Goal: Information Seeking & Learning: Find contact information

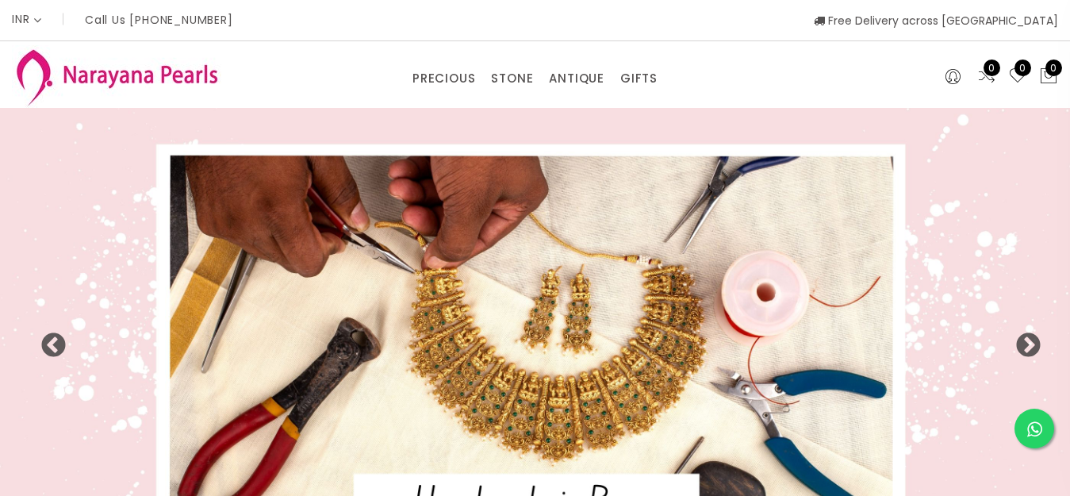
select select "INR"
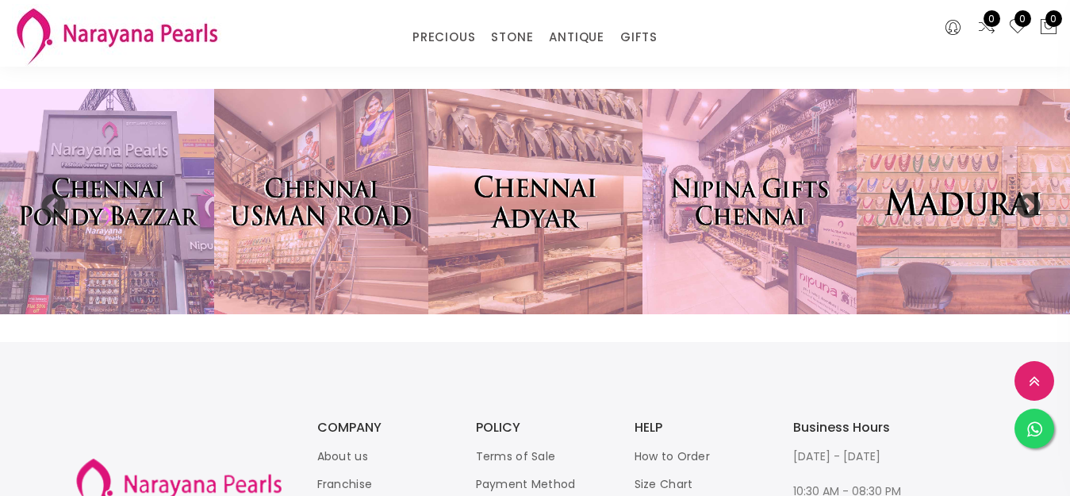
scroll to position [3205, 0]
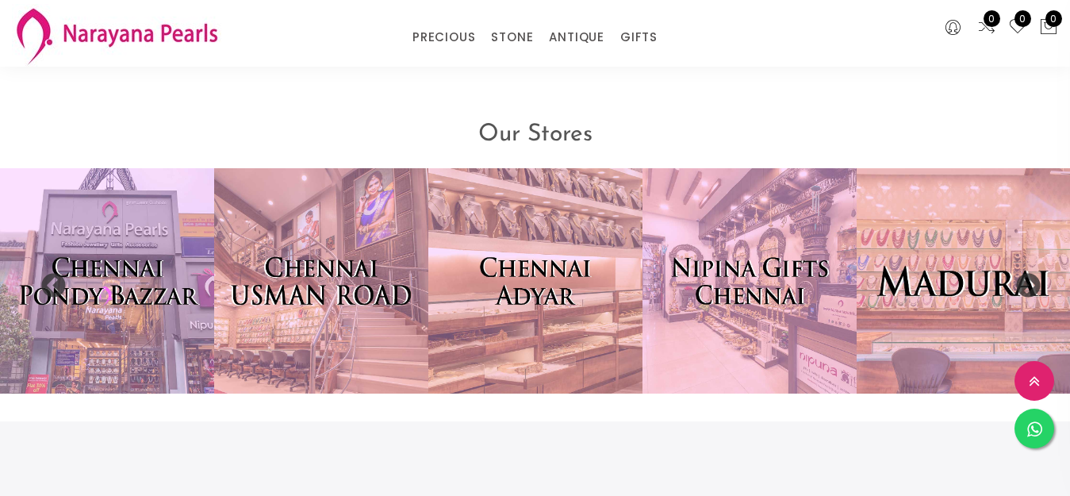
click at [987, 253] on img at bounding box center [964, 280] width 236 height 247
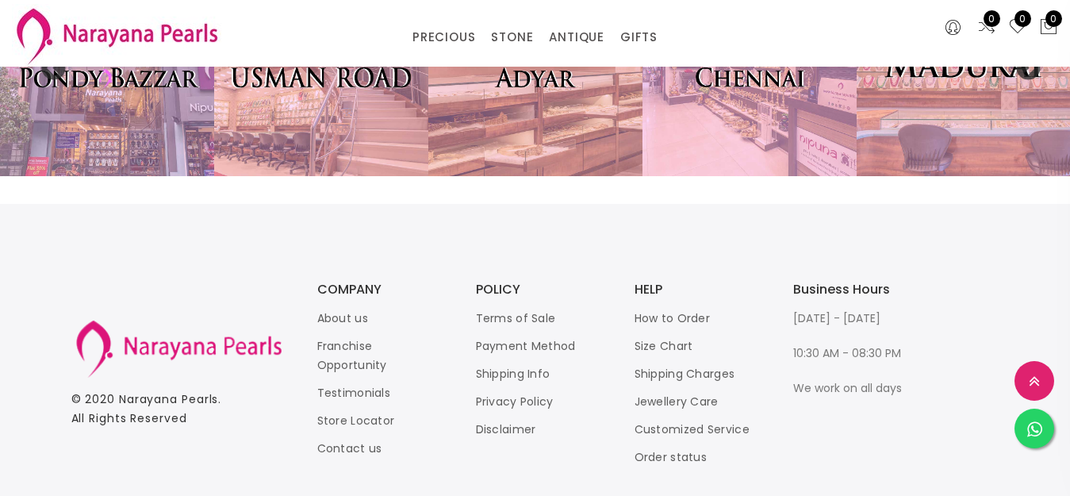
scroll to position [3443, 0]
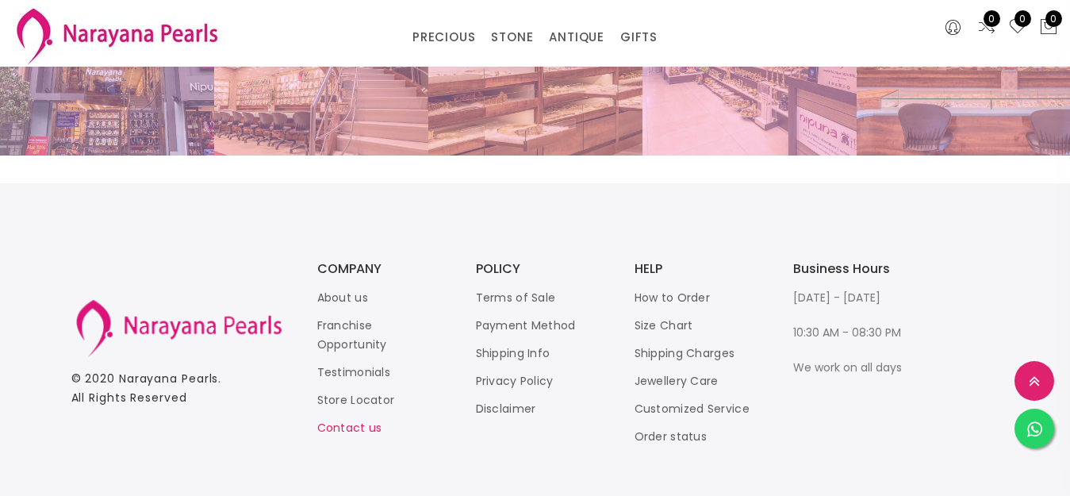
click at [332, 420] on link "Contact us" at bounding box center [349, 428] width 65 height 16
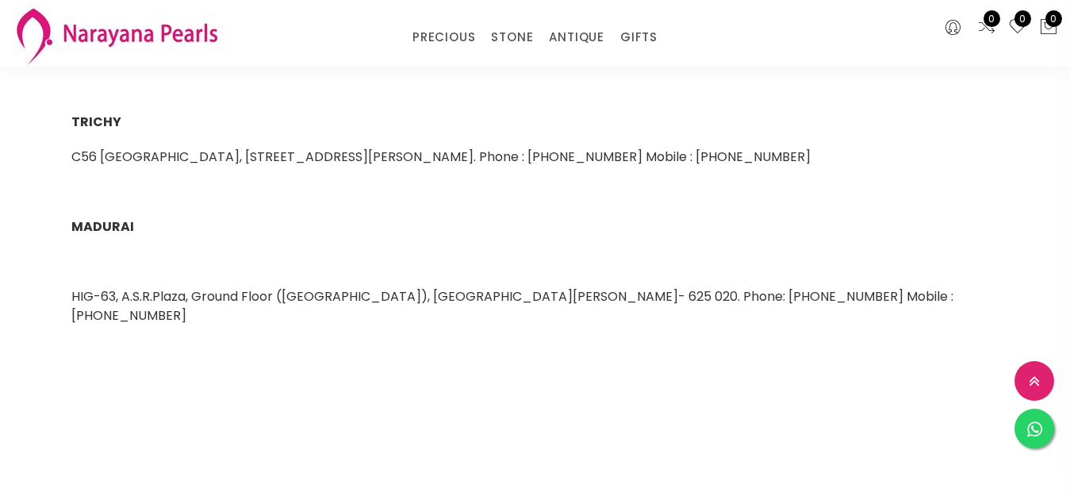
scroll to position [793, 0]
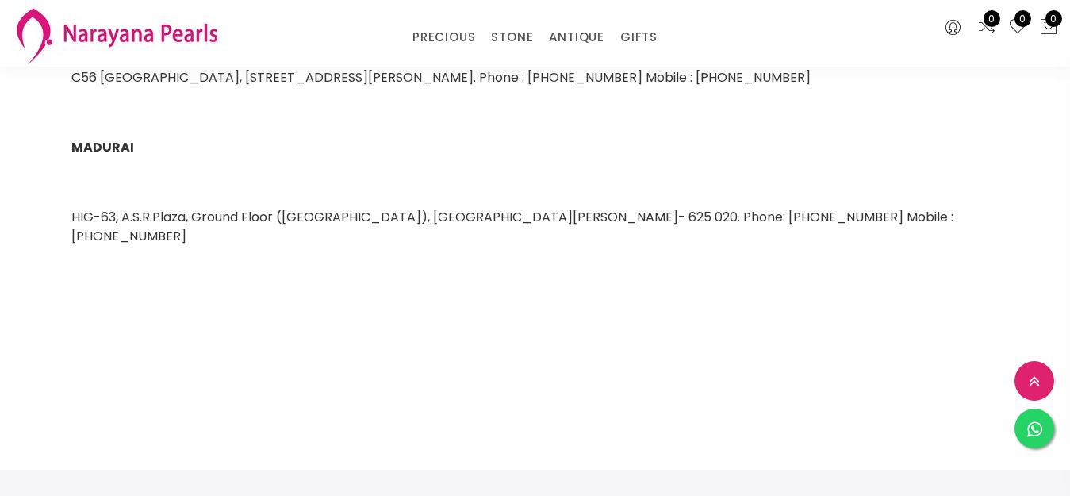
click at [519, 220] on span "HIG-63, A.S.R.Plaza, Ground Floor ([GEOGRAPHIC_DATA]), [GEOGRAPHIC_DATA][PERSON…" at bounding box center [512, 226] width 882 height 37
click at [109, 149] on span "MADURAI" at bounding box center [102, 147] width 63 height 18
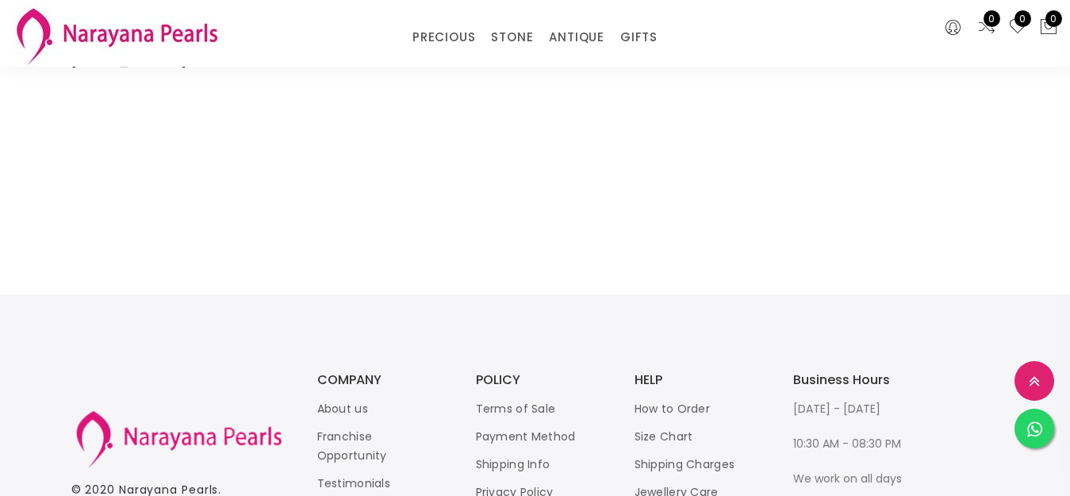
scroll to position [1090, 0]
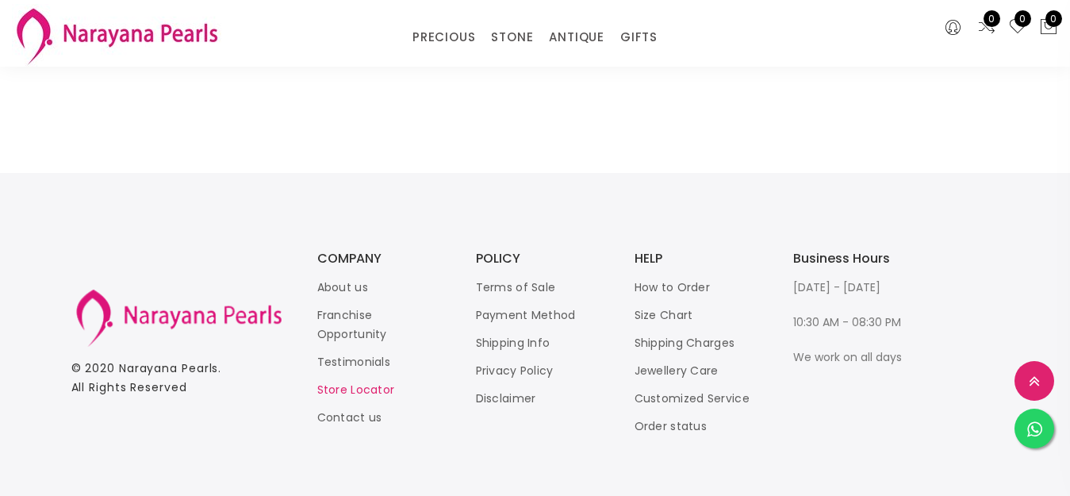
click at [363, 382] on link "Store Locator" at bounding box center [356, 390] width 78 height 16
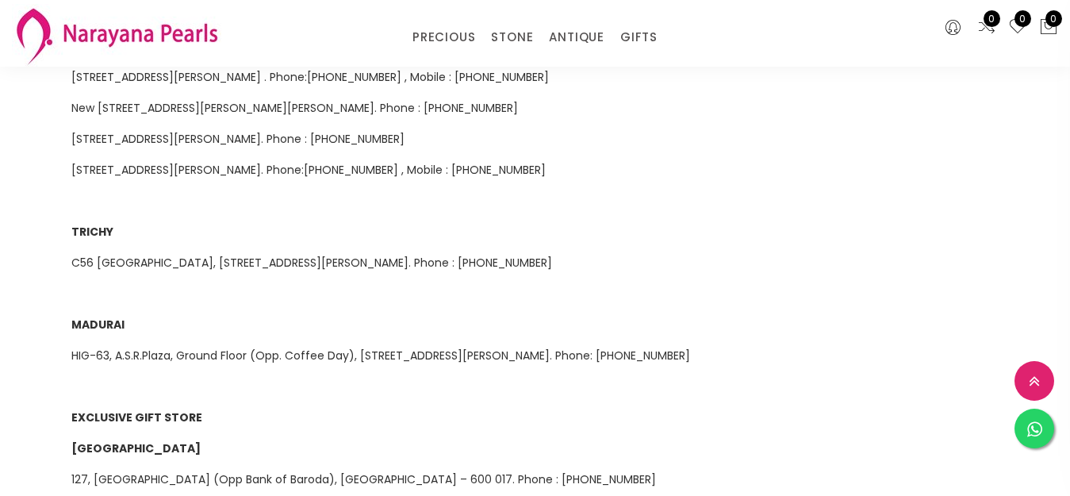
scroll to position [873, 0]
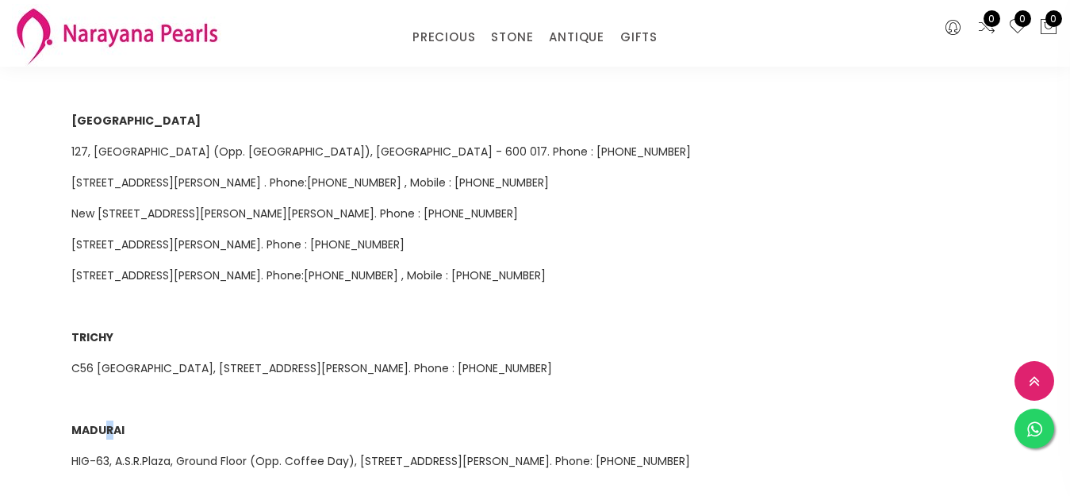
drag, startPoint x: 109, startPoint y: 405, endPoint x: 198, endPoint y: 323, distance: 121.2
click at [111, 422] on strong "MADURAI" at bounding box center [97, 430] width 53 height 16
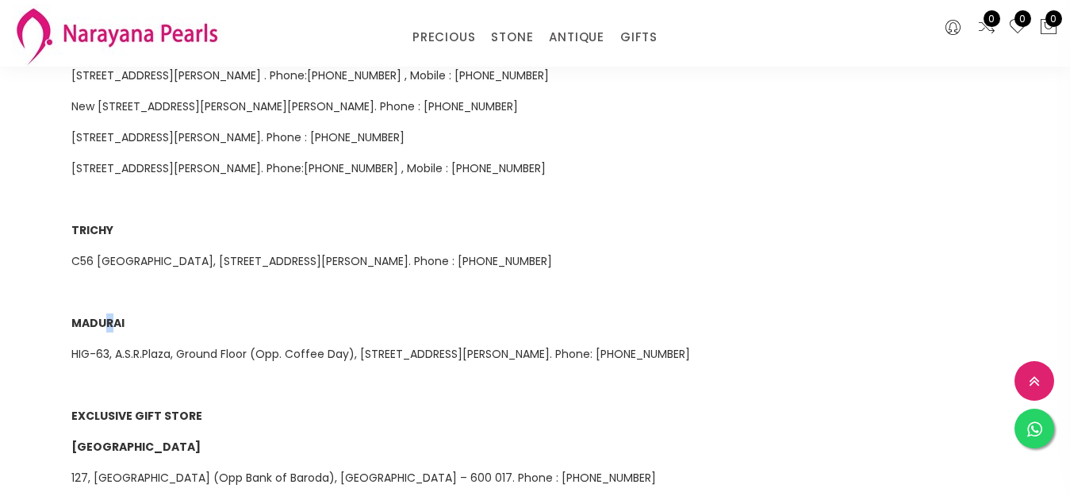
scroll to position [1031, 0]
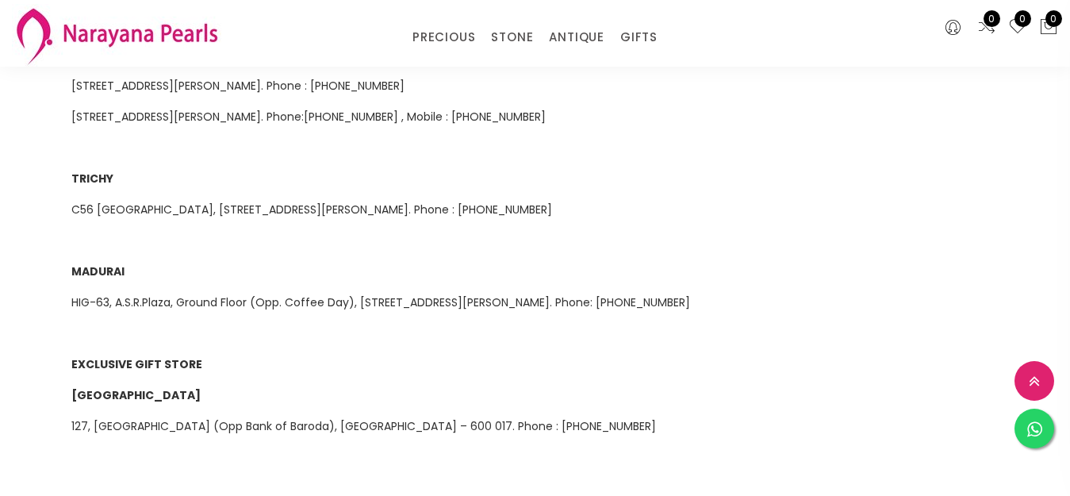
click at [247, 294] on span "HIG-63, A.S.R.Plaza, Ground Floor (Opp. Coffee Day), [STREET_ADDRESS][PERSON_NA…" at bounding box center [380, 302] width 619 height 16
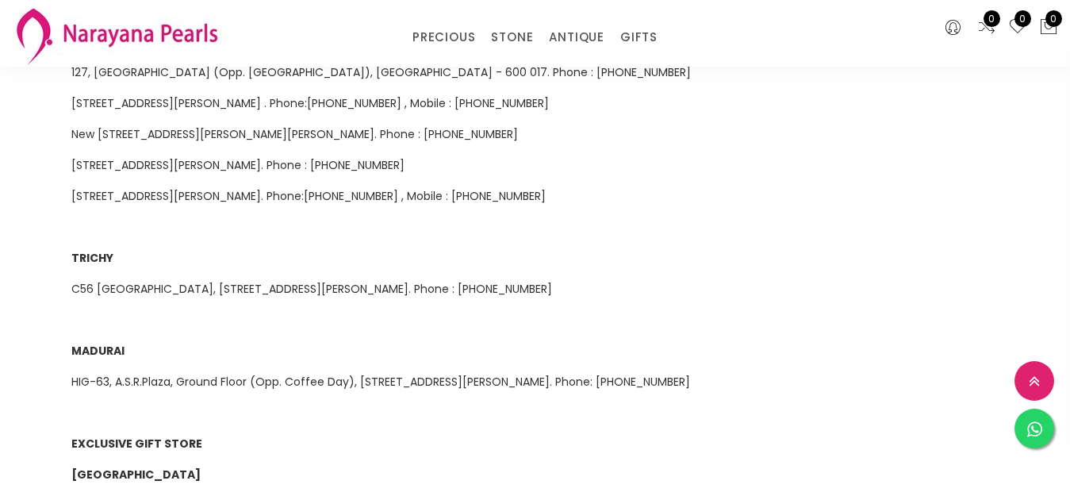
click at [416, 310] on p at bounding box center [535, 319] width 928 height 19
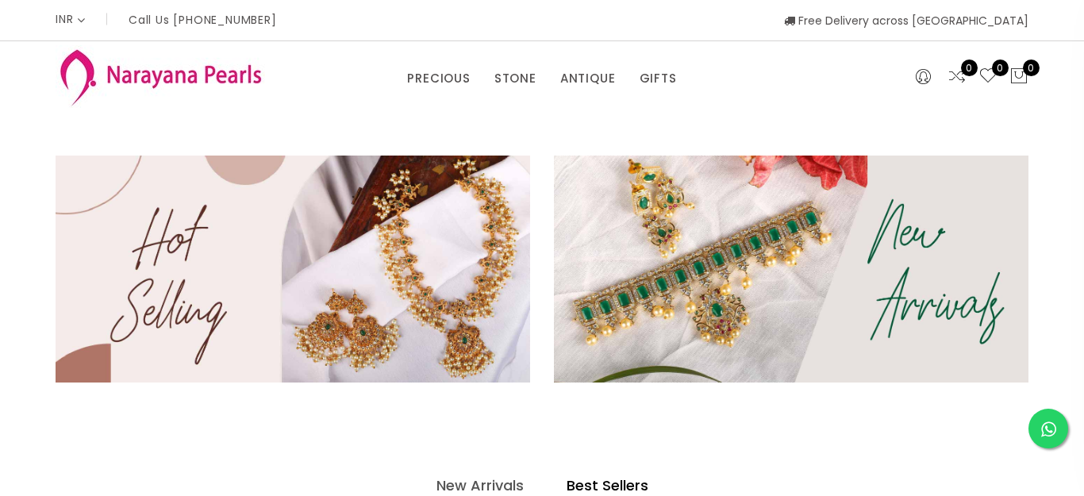
select select "INR"
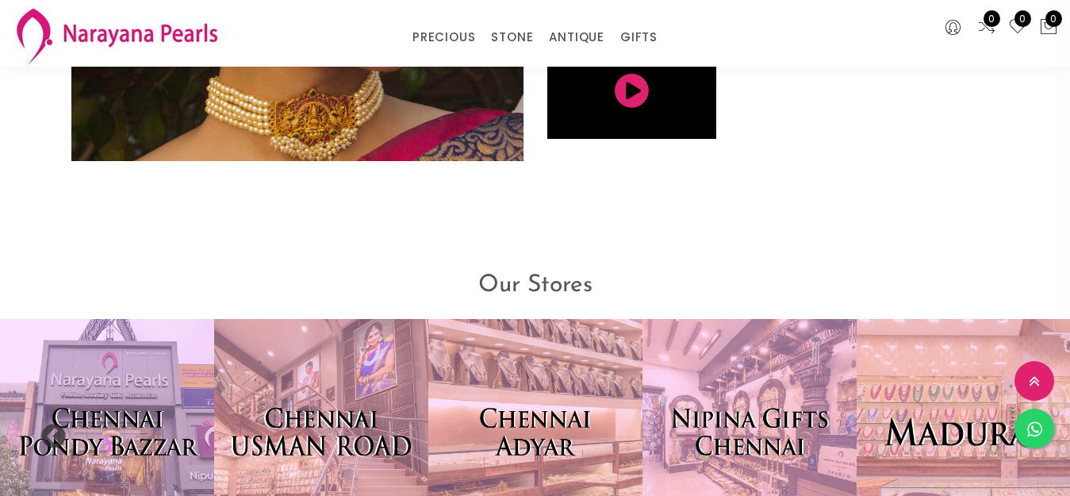
scroll to position [3174, 0]
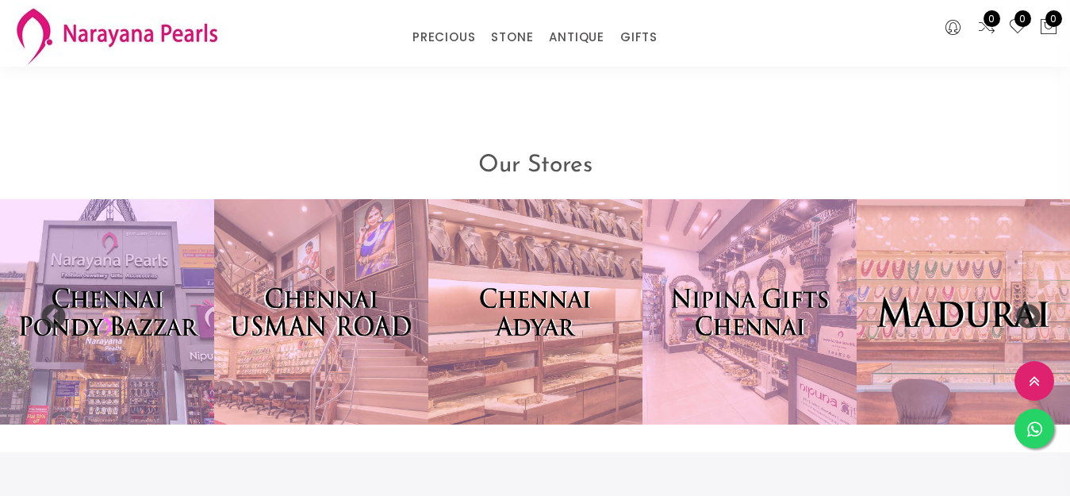
click at [949, 288] on img at bounding box center [964, 311] width 236 height 247
click at [949, 287] on img at bounding box center [964, 311] width 236 height 247
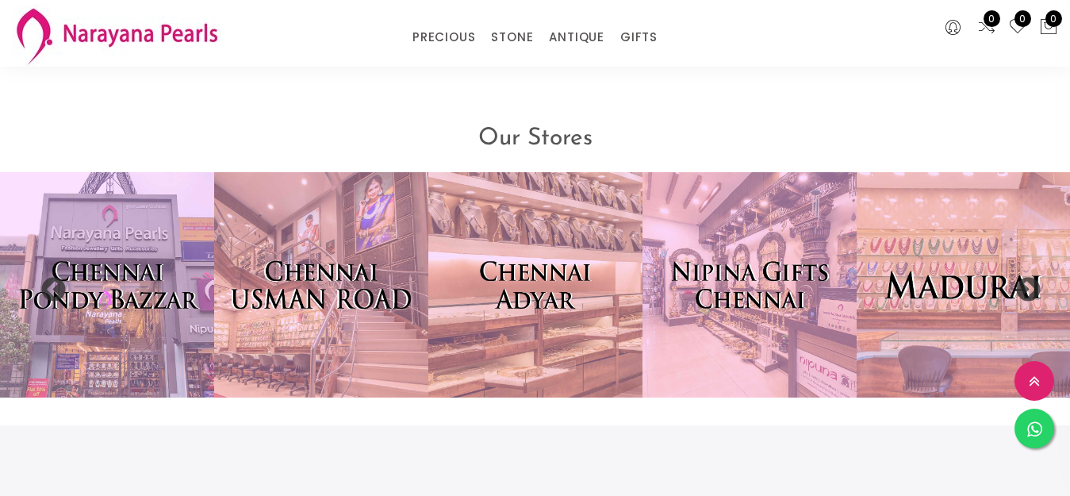
scroll to position [3212, 0]
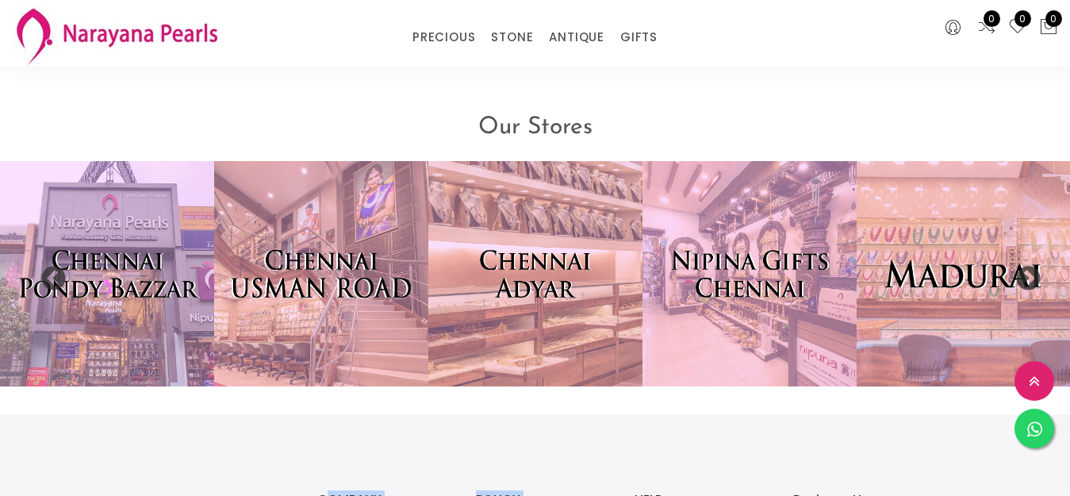
drag, startPoint x: 331, startPoint y: 485, endPoint x: 525, endPoint y: 478, distance: 194.5
click at [1028, 378] on button at bounding box center [1035, 381] width 40 height 40
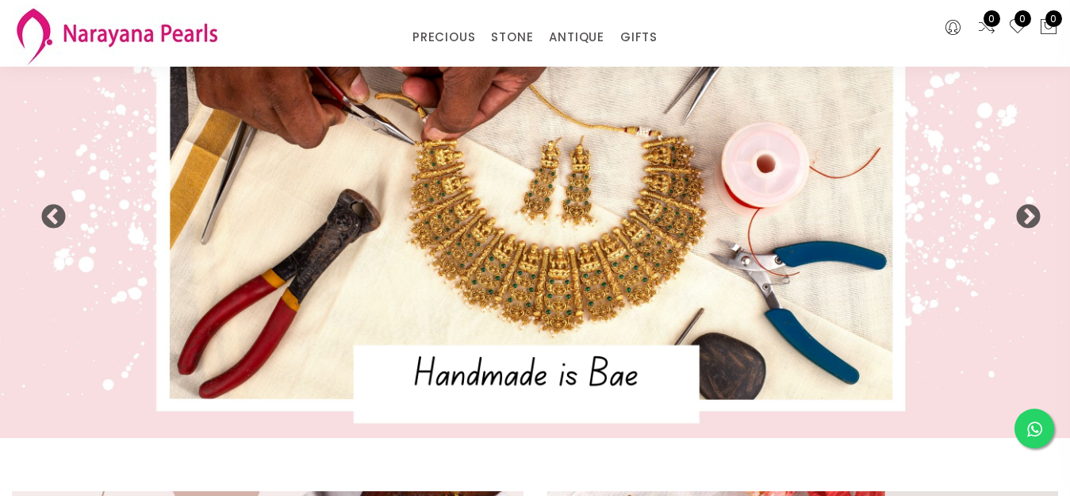
scroll to position [79, 0]
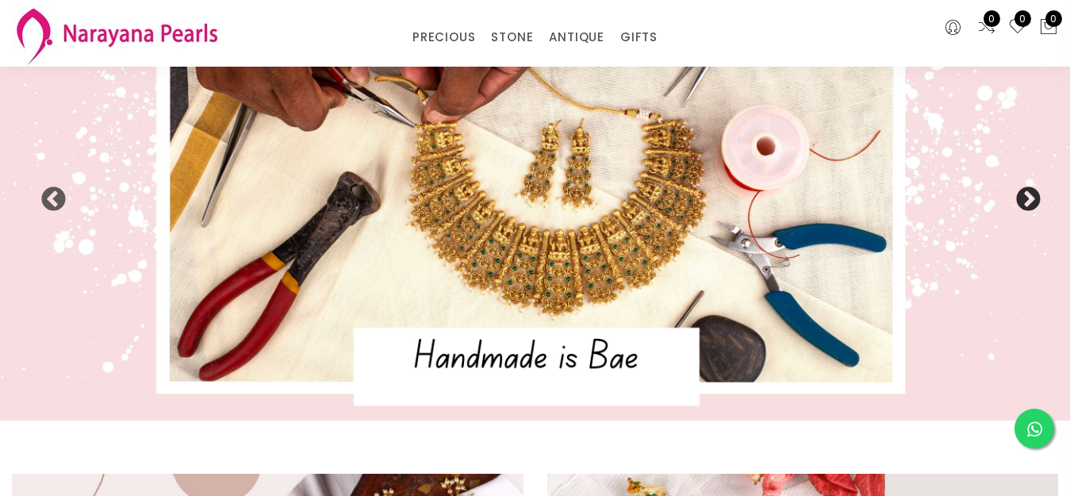
click at [1026, 195] on button "Next" at bounding box center [1023, 194] width 16 height 16
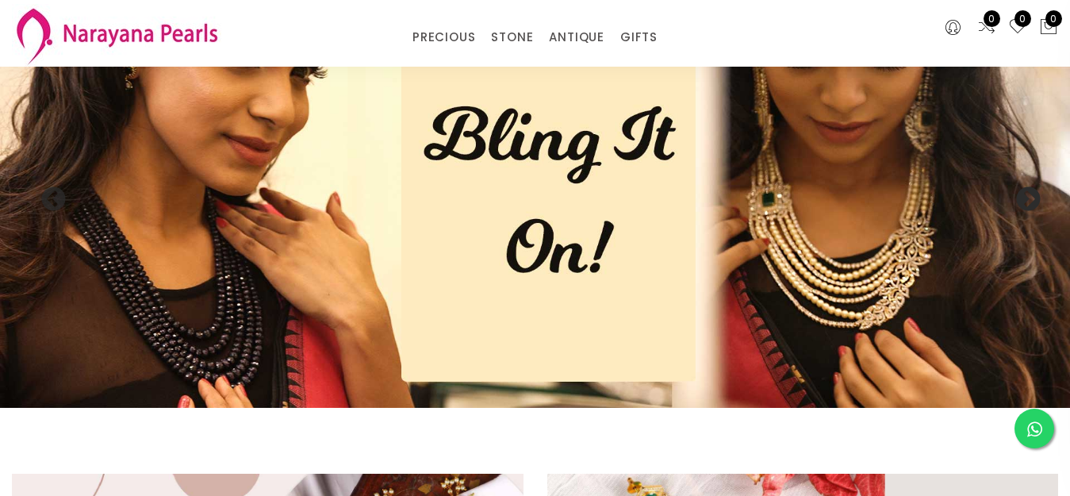
click at [1026, 194] on button "Next" at bounding box center [1023, 194] width 16 height 16
click at [1029, 201] on button "Next" at bounding box center [1023, 194] width 16 height 16
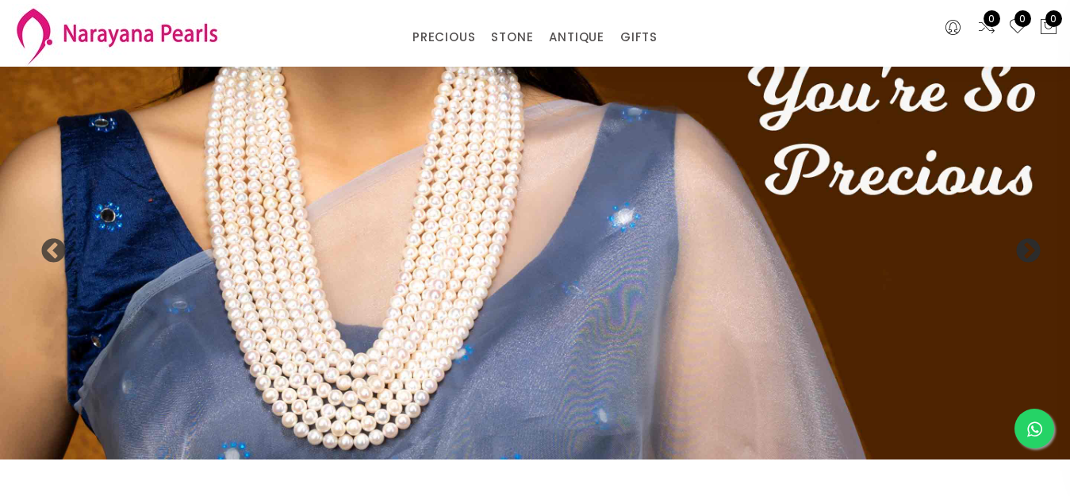
scroll to position [0, 0]
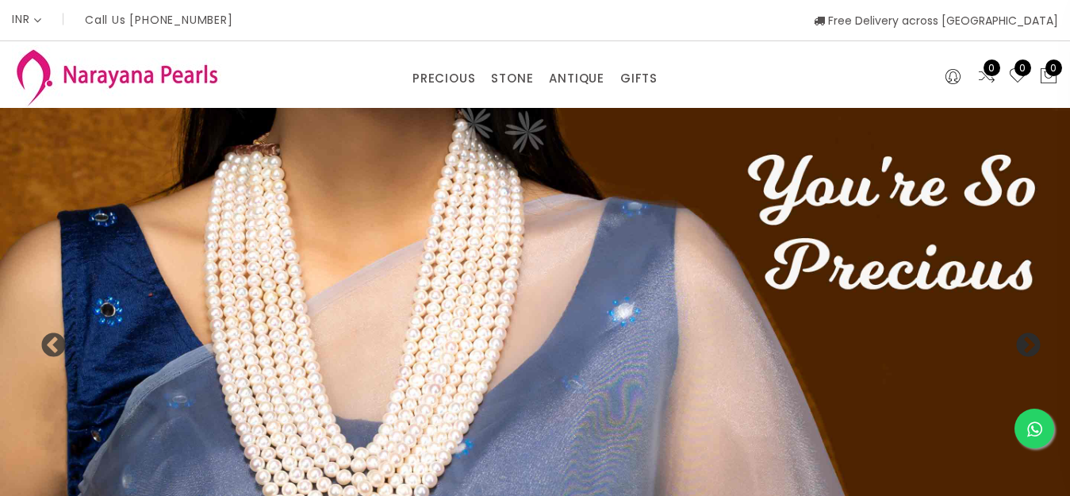
click at [1026, 344] on button "Next" at bounding box center [1023, 340] width 16 height 16
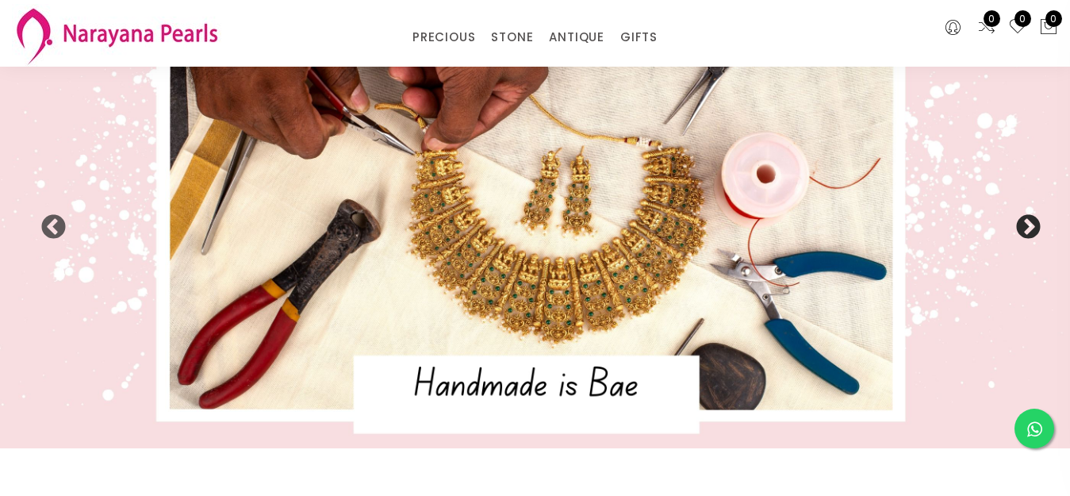
scroll to position [79, 0]
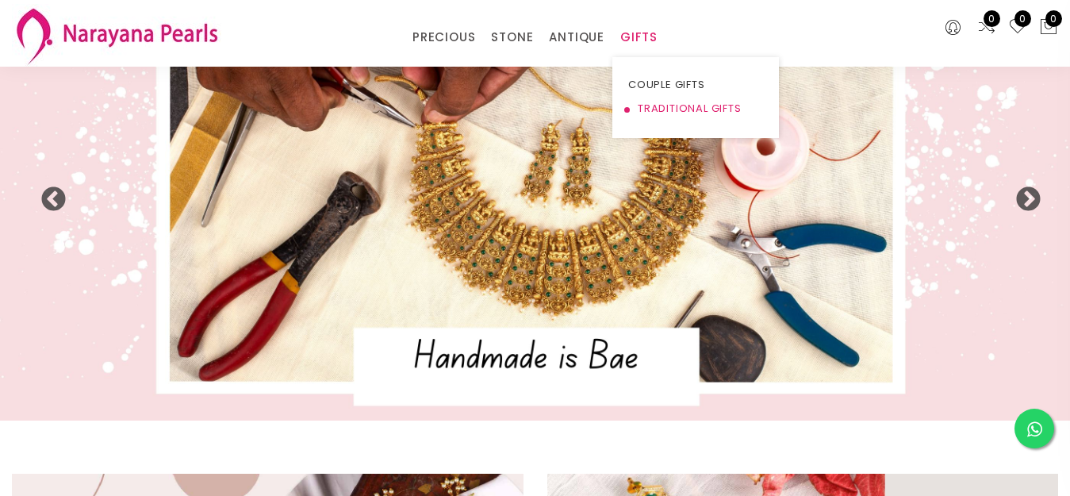
click at [673, 108] on link "TRADITIONAL GIFTS" at bounding box center [695, 109] width 135 height 24
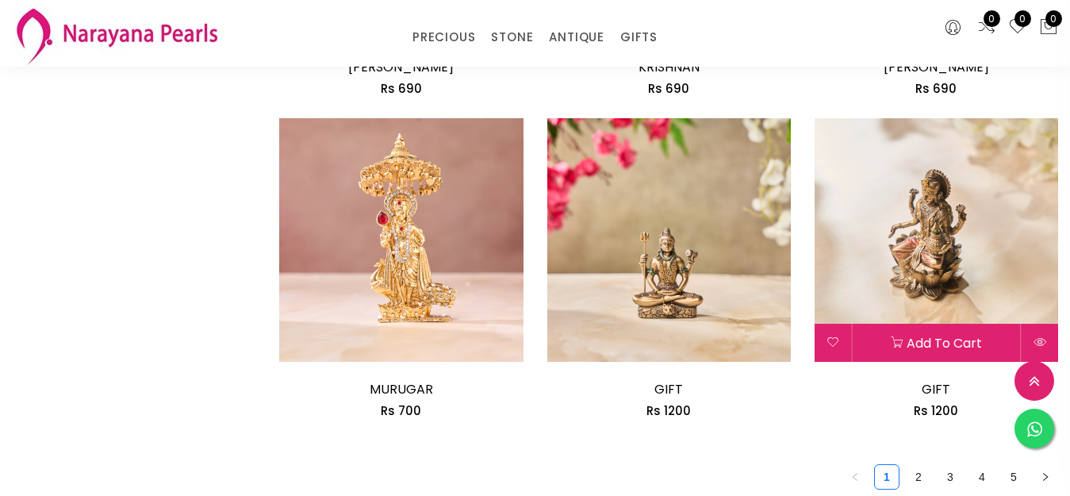
scroll to position [2034, 0]
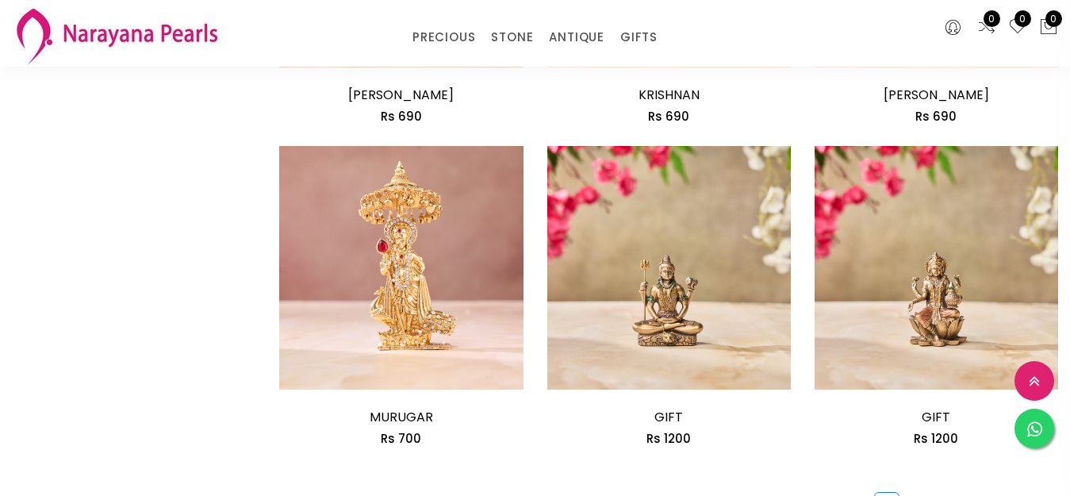
click at [1033, 492] on button "button" at bounding box center [1045, 504] width 25 height 25
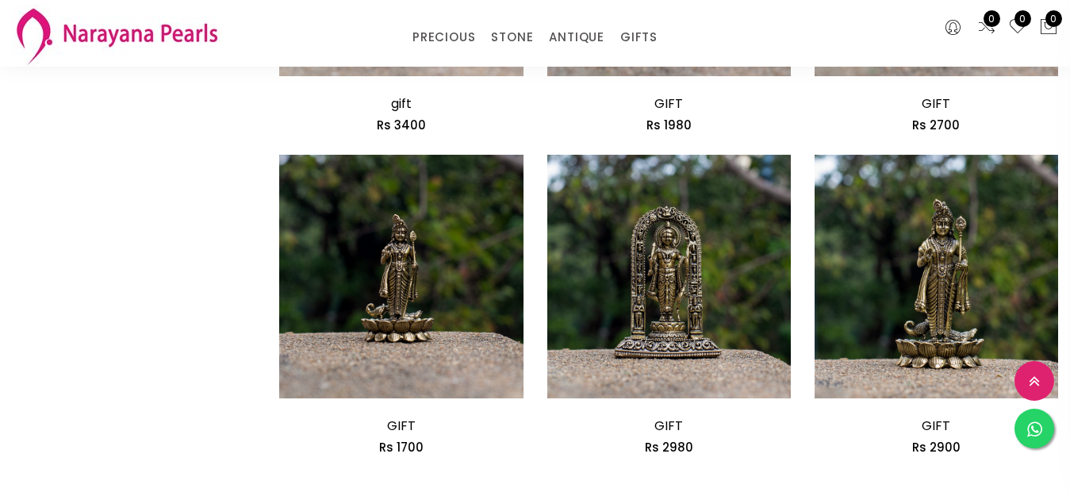
scroll to position [2221, 0]
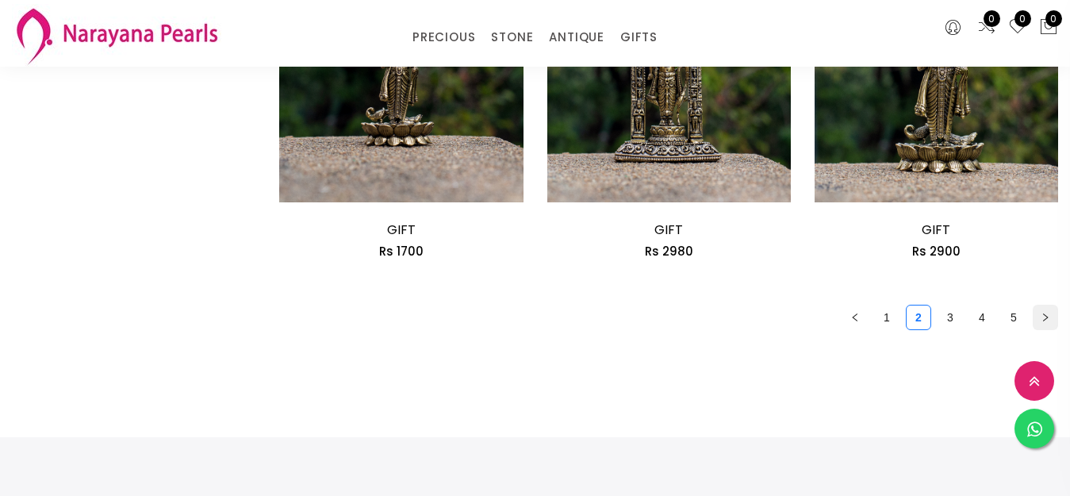
click at [1041, 313] on icon "right" at bounding box center [1046, 318] width 10 height 10
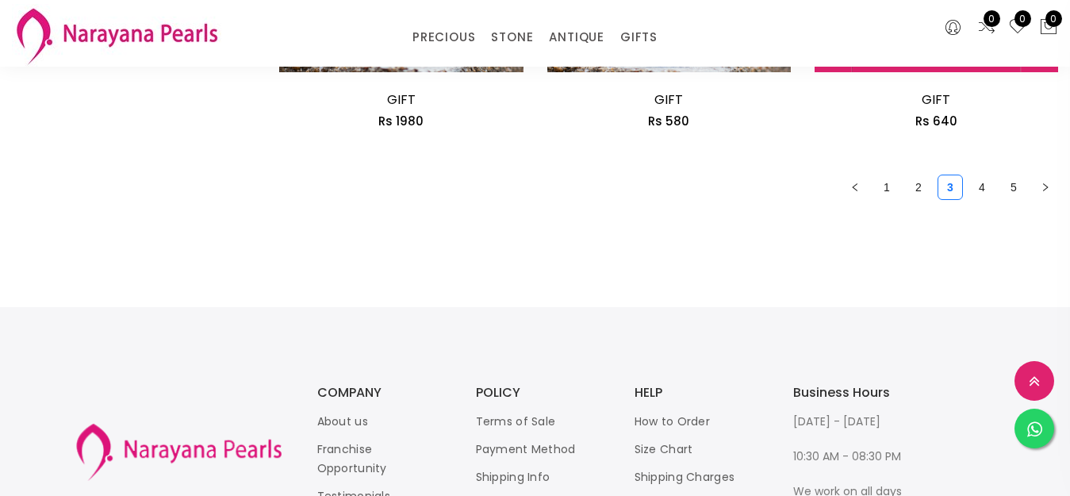
scroll to position [2193, 0]
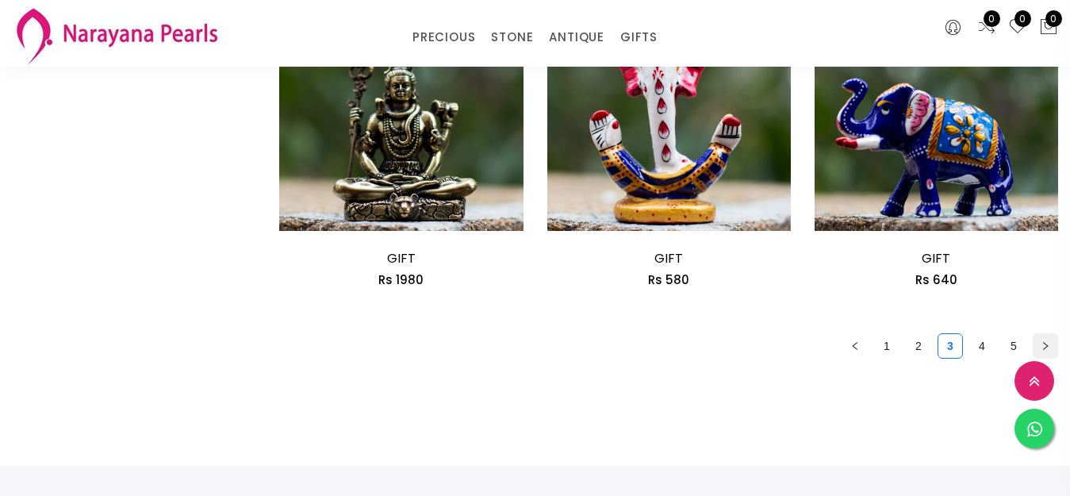
click at [1041, 341] on icon "right" at bounding box center [1046, 346] width 10 height 10
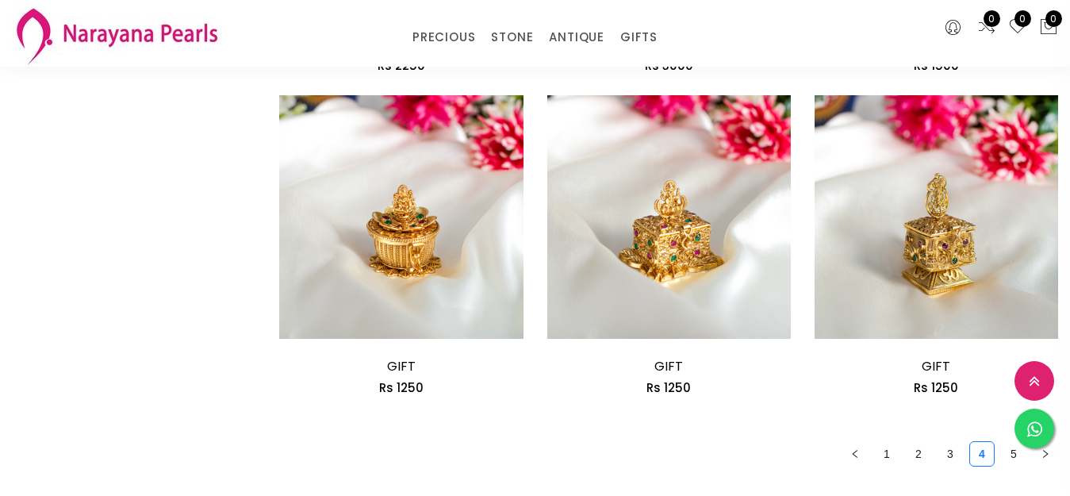
scroll to position [2221, 0]
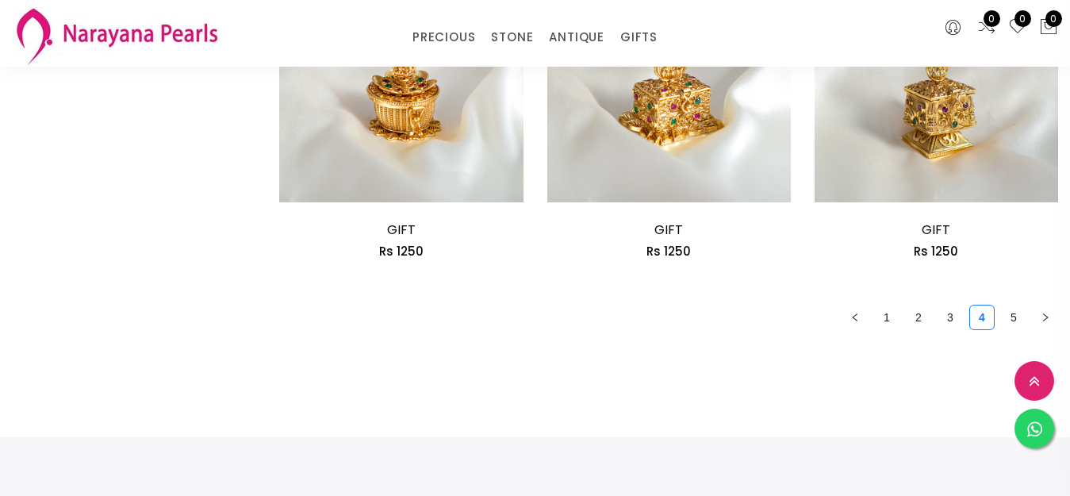
click at [1041, 313] on icon "right" at bounding box center [1046, 318] width 10 height 10
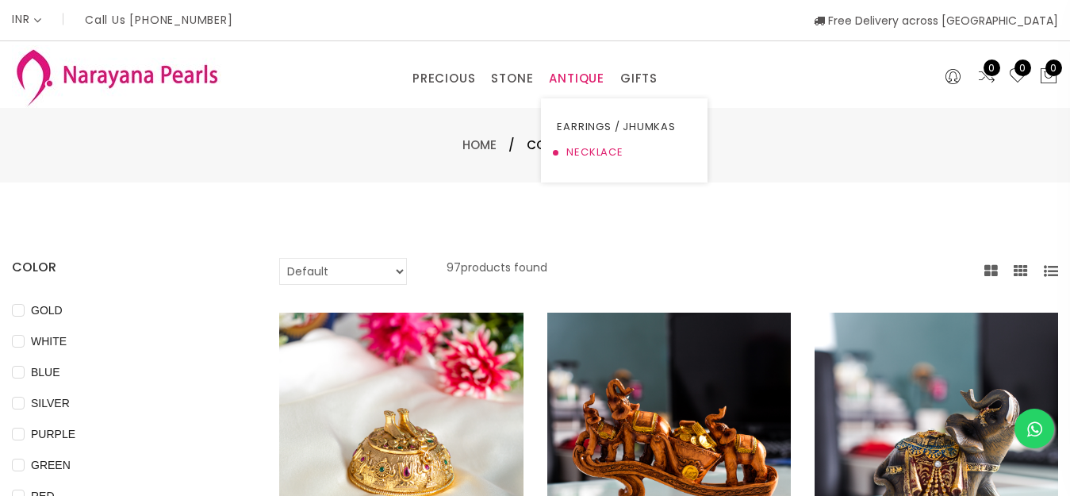
click at [588, 155] on link "NECKLACE" at bounding box center [624, 152] width 135 height 25
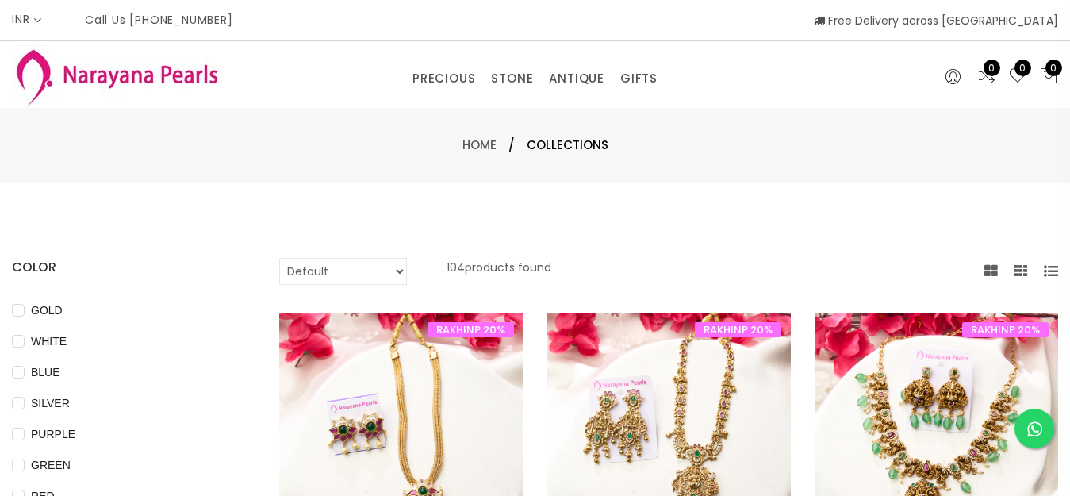
click at [407, 270] on select "Default Price - High to Low Price - Low to High" at bounding box center [343, 271] width 128 height 27
click at [301, 258] on select "Default Price - High to Low Price - Low to High" at bounding box center [343, 271] width 128 height 27
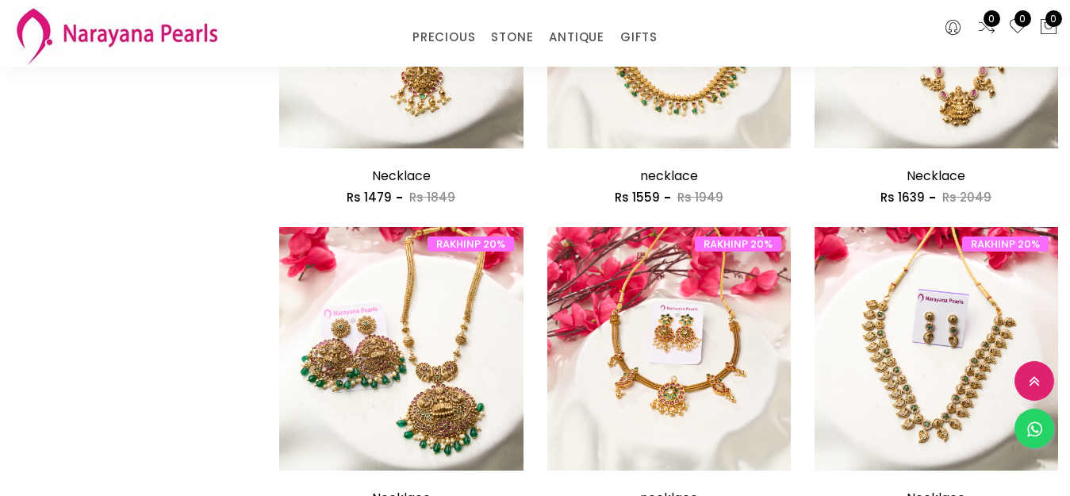
scroll to position [1269, 0]
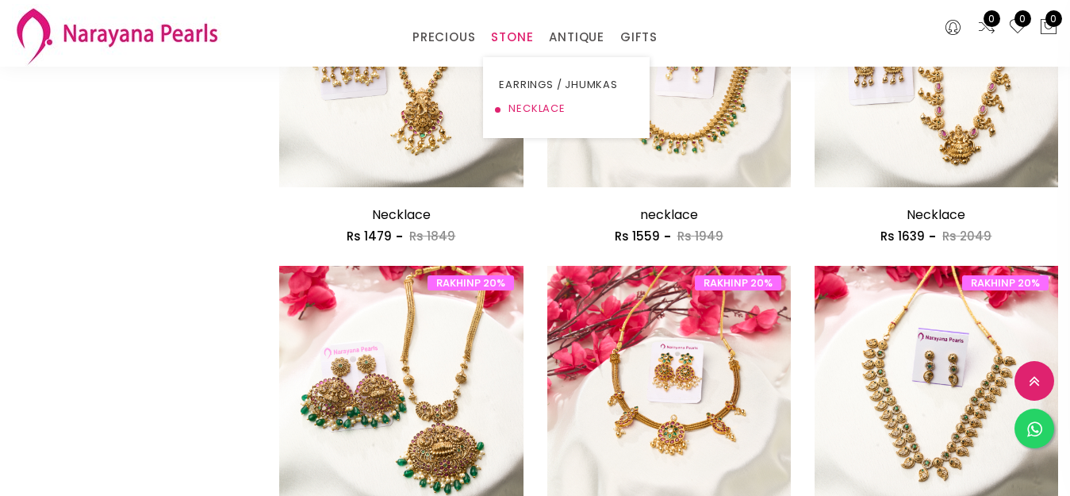
click at [516, 112] on link "NECKLACE" at bounding box center [566, 109] width 135 height 24
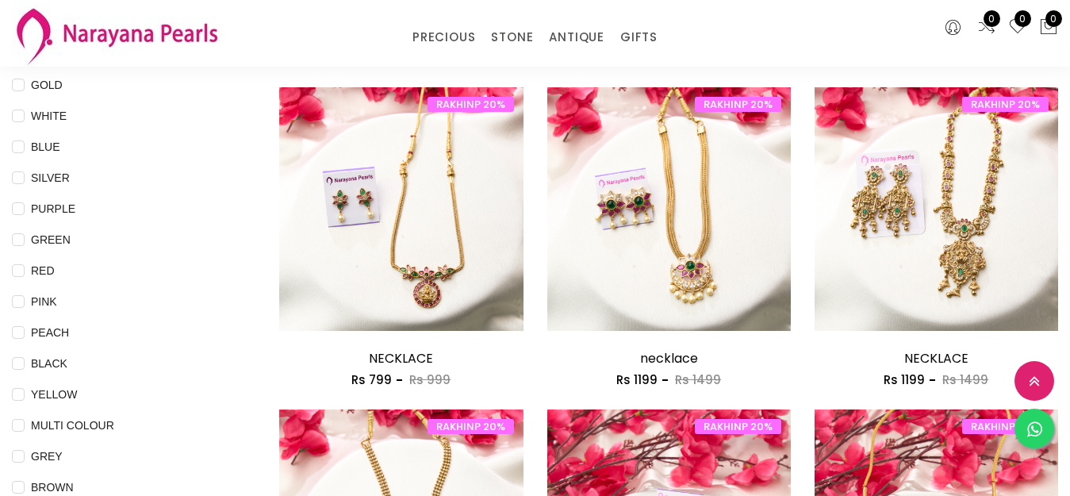
scroll to position [238, 0]
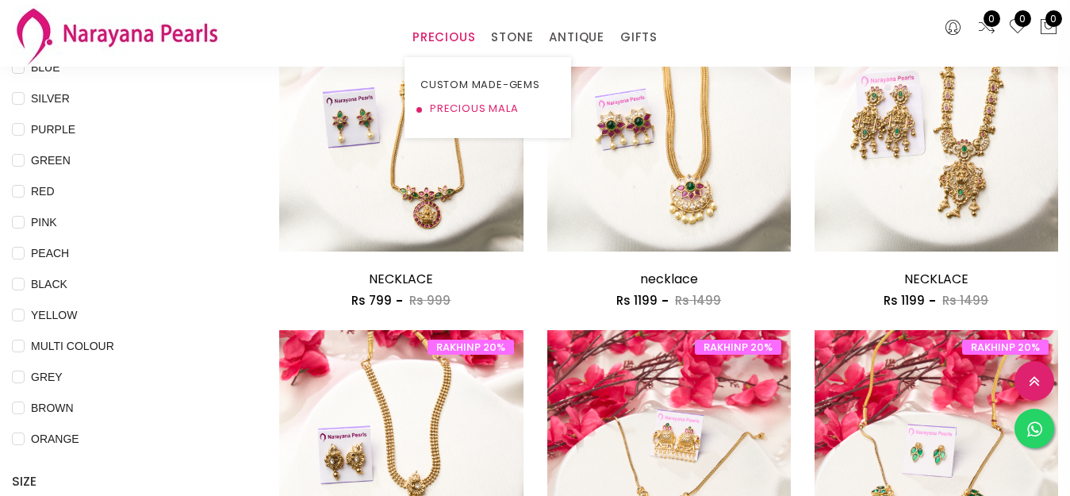
click at [462, 107] on link "PRECIOUS MALA" at bounding box center [487, 109] width 135 height 24
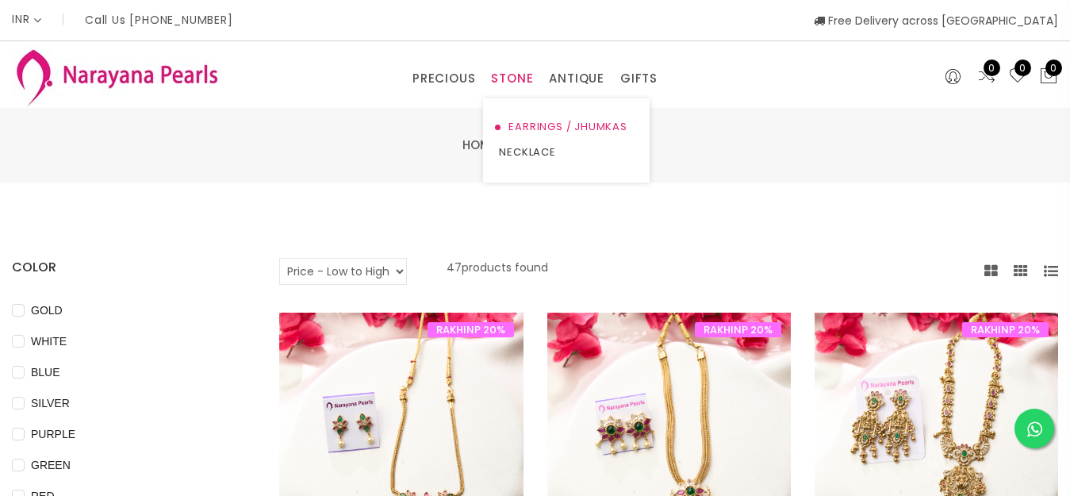
click at [528, 123] on link "EARRINGS / JHUMKAS" at bounding box center [566, 126] width 135 height 25
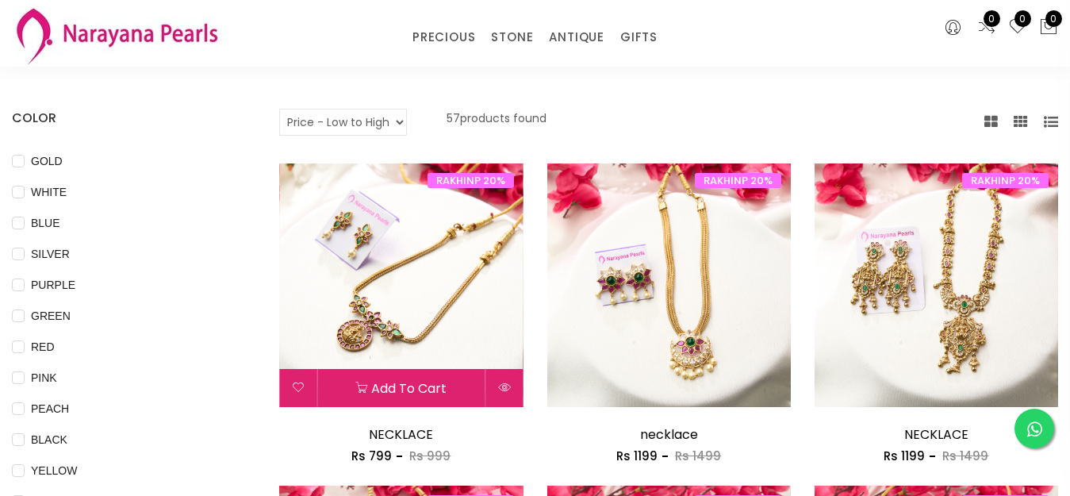
scroll to position [79, 0]
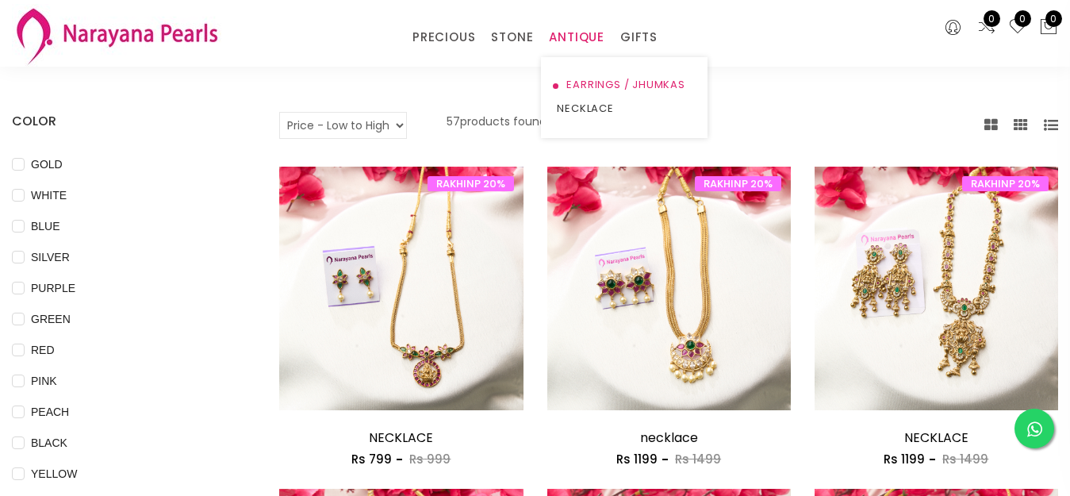
click at [581, 86] on link "EARRINGS / JHUMKAS" at bounding box center [624, 85] width 135 height 24
click at [407, 119] on select "Default Price - High to Low Price - Low to High" at bounding box center [343, 125] width 128 height 27
select select "default"
click at [301, 112] on select "Default Price - High to Low Price - Low to High" at bounding box center [343, 125] width 128 height 27
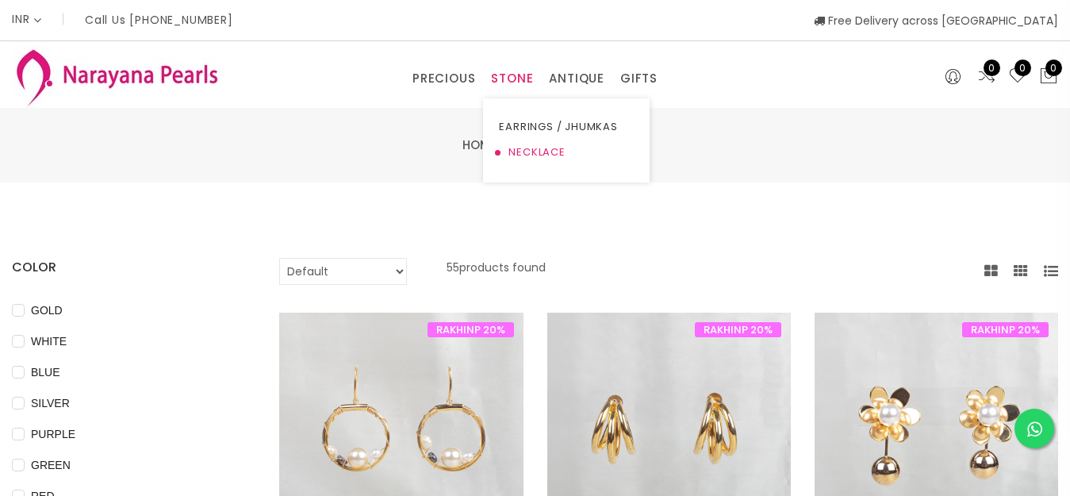
click at [516, 152] on link "NECKLACE" at bounding box center [566, 152] width 135 height 25
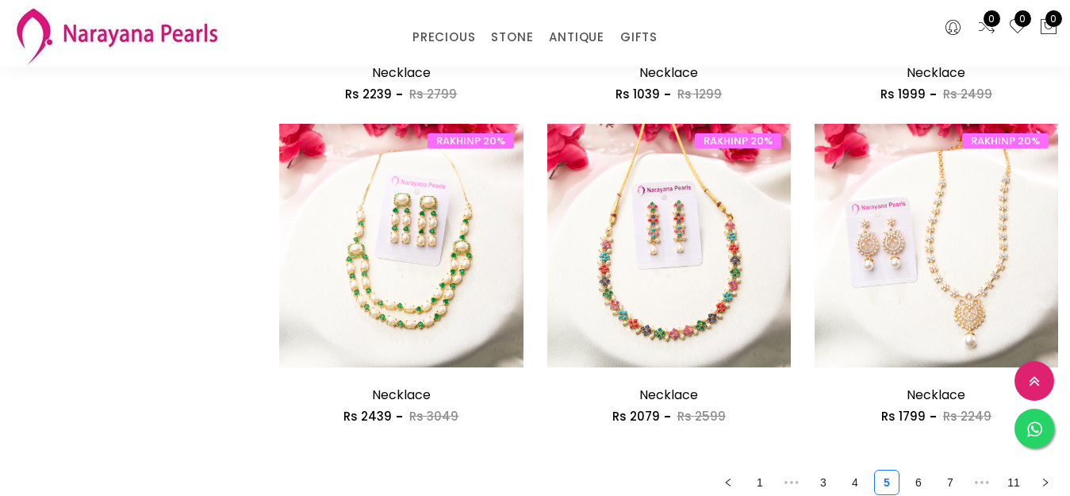
scroll to position [2062, 0]
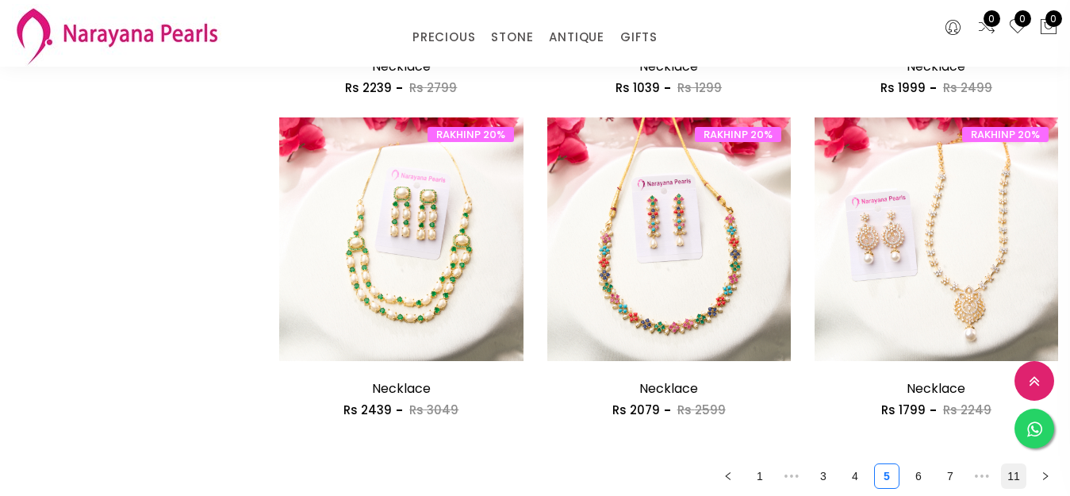
click at [1002, 464] on link "11" at bounding box center [1014, 476] width 24 height 24
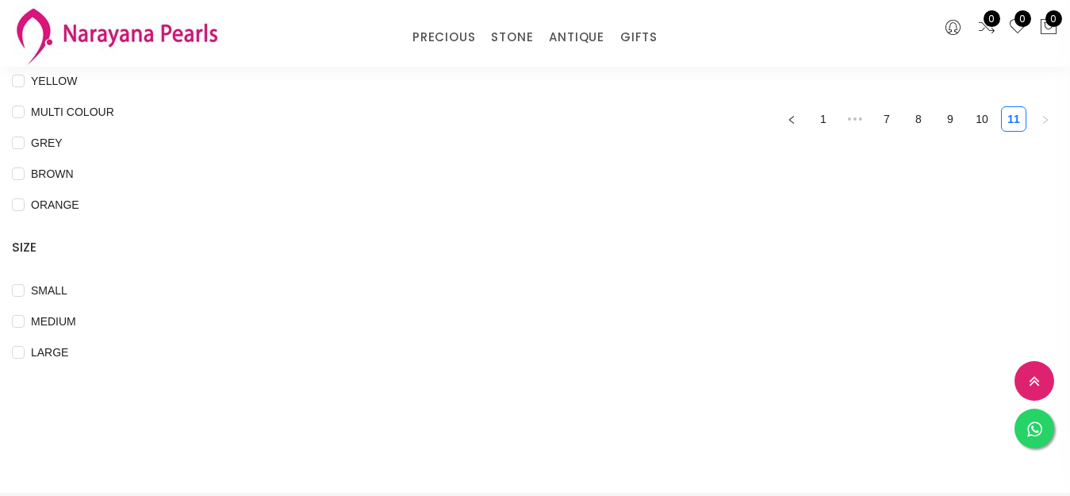
scroll to position [476, 0]
click at [970, 113] on link "10" at bounding box center [982, 115] width 24 height 24
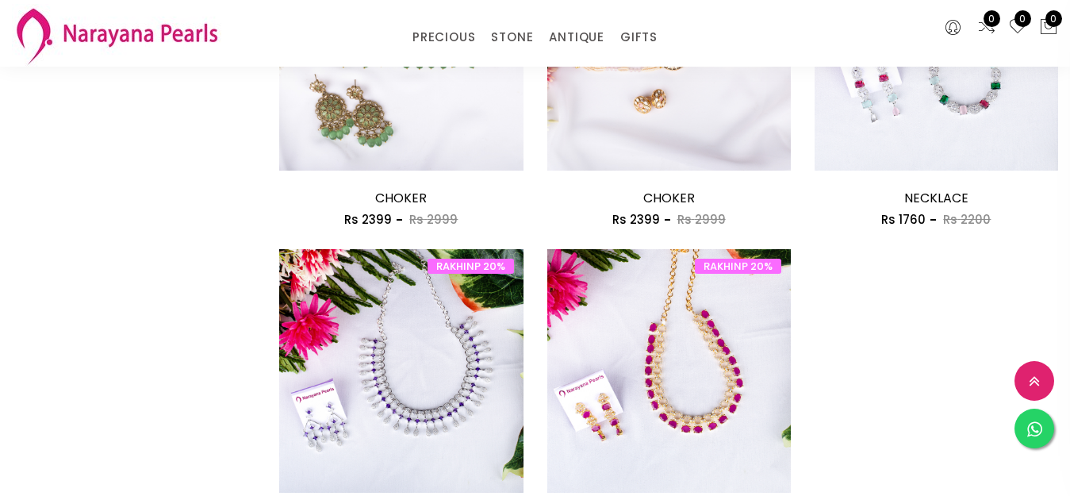
scroll to position [1349, 0]
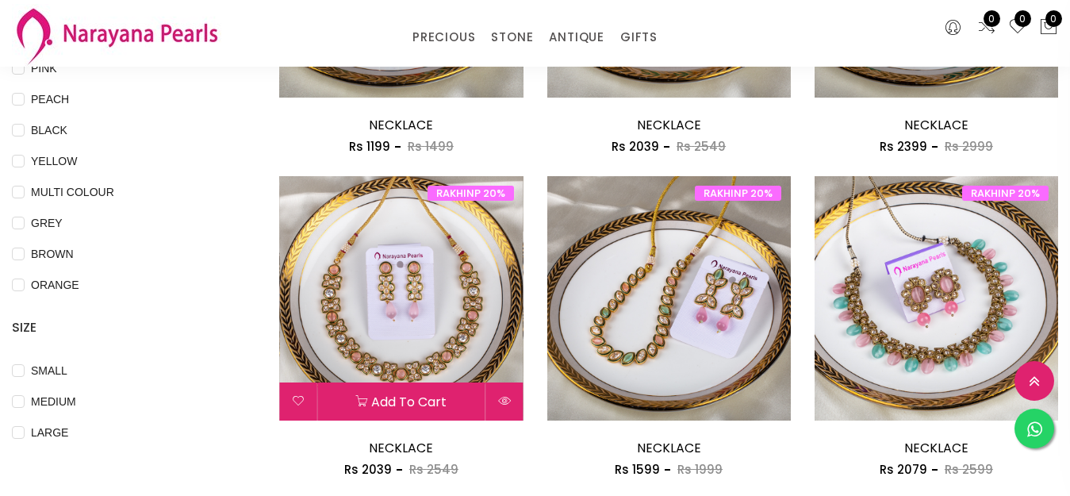
scroll to position [476, 0]
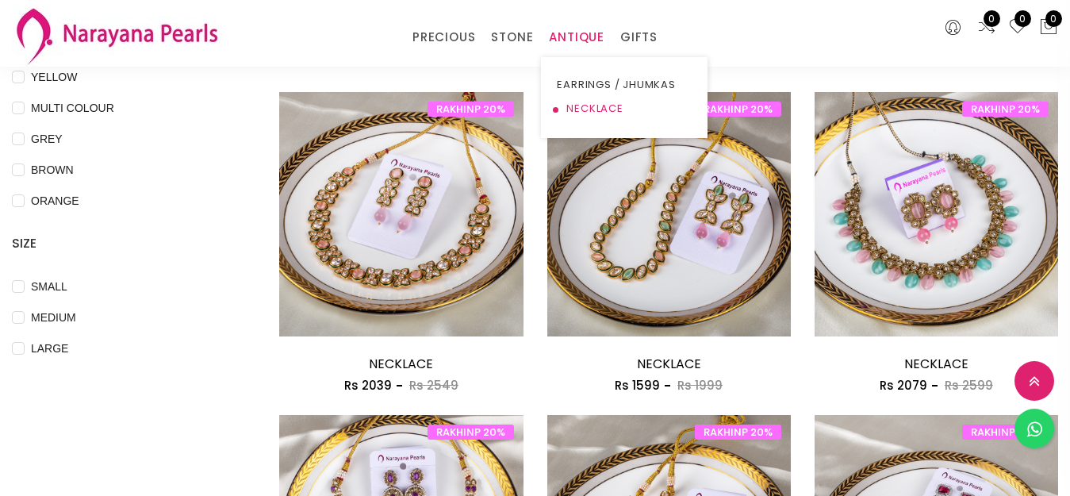
click at [583, 109] on link "NECKLACE" at bounding box center [624, 109] width 135 height 24
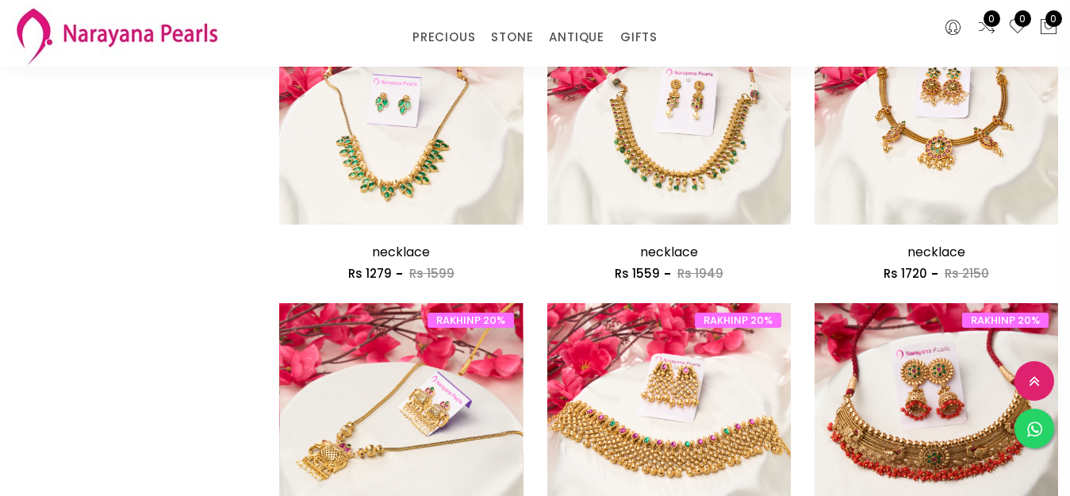
scroll to position [1904, 0]
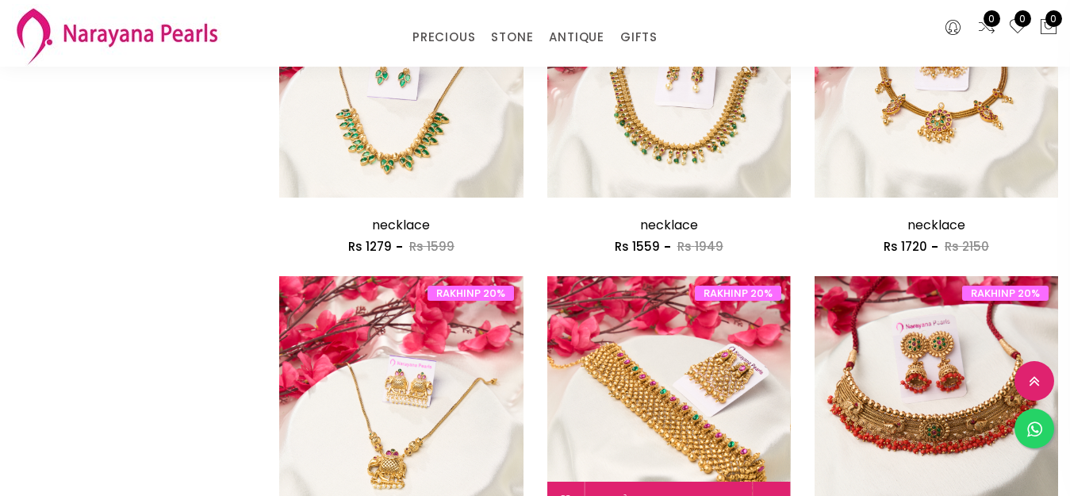
click at [658, 276] on img at bounding box center [669, 398] width 244 height 244
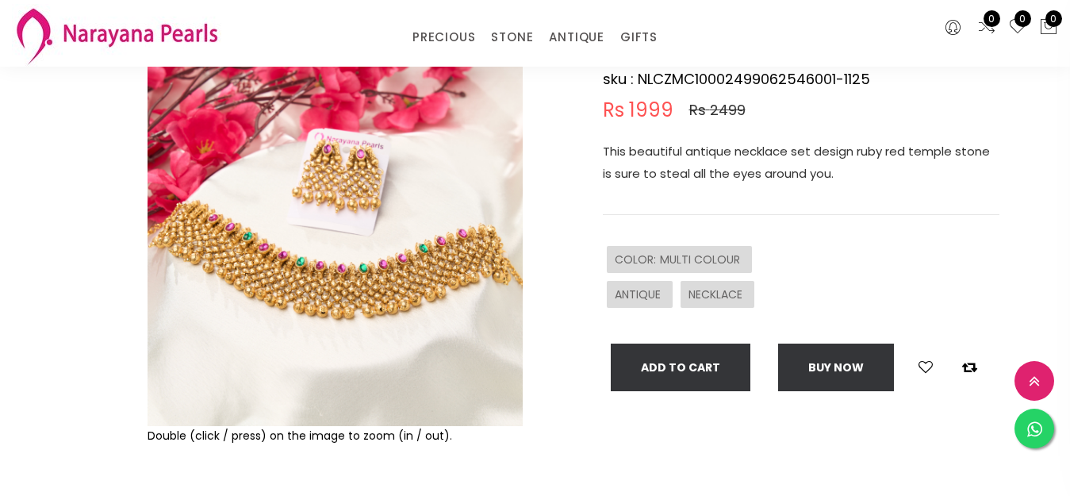
scroll to position [159, 0]
